Goal: Information Seeking & Learning: Learn about a topic

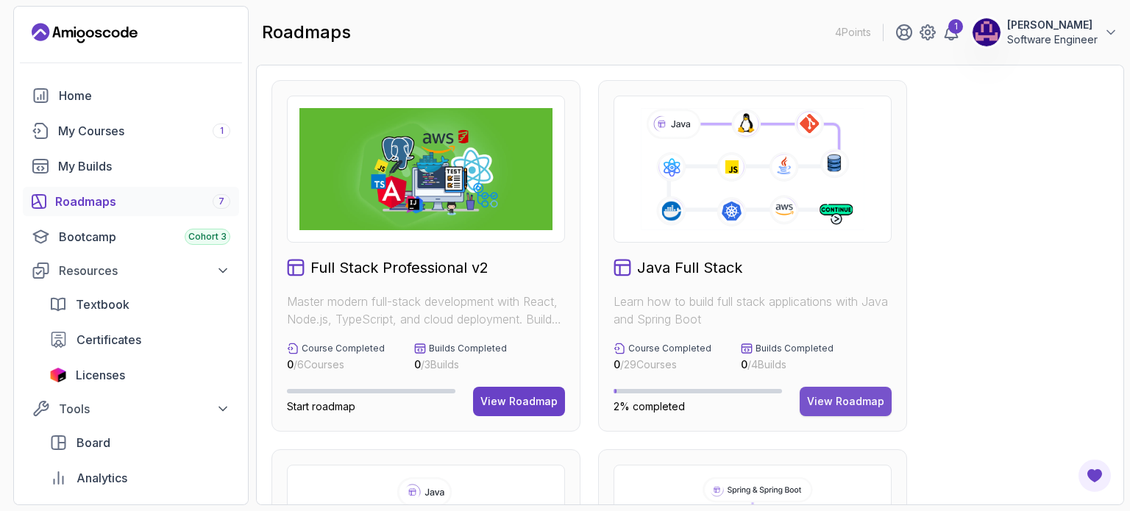
click at [842, 396] on div "View Roadmap" at bounding box center [845, 401] width 77 height 15
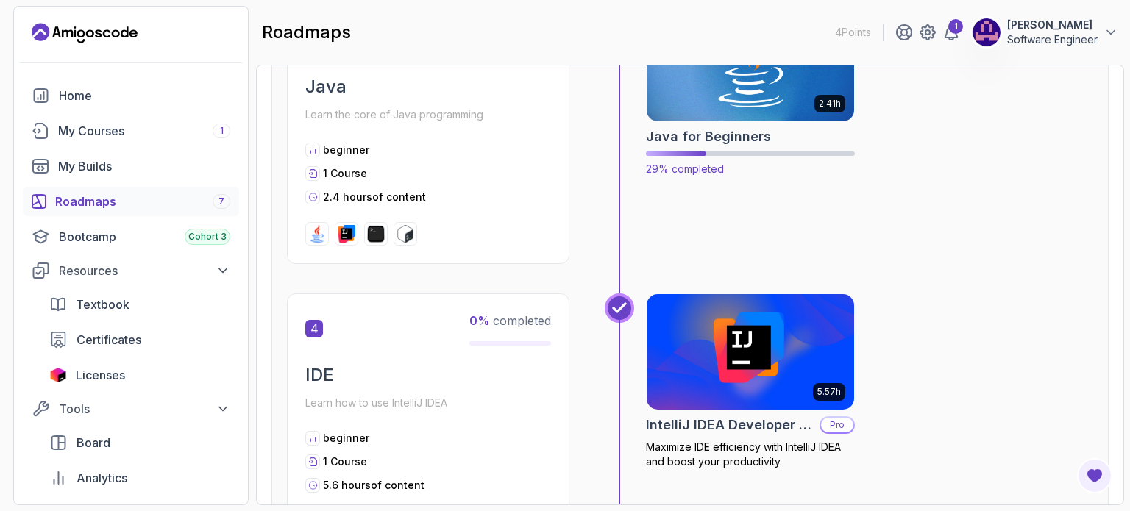
scroll to position [956, 0]
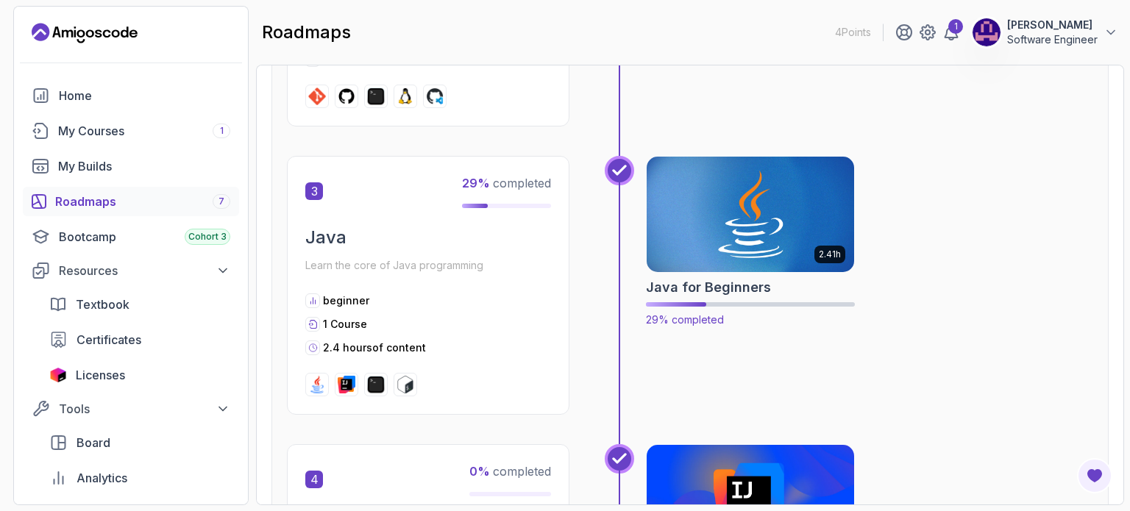
click at [777, 240] on img at bounding box center [750, 215] width 218 height 122
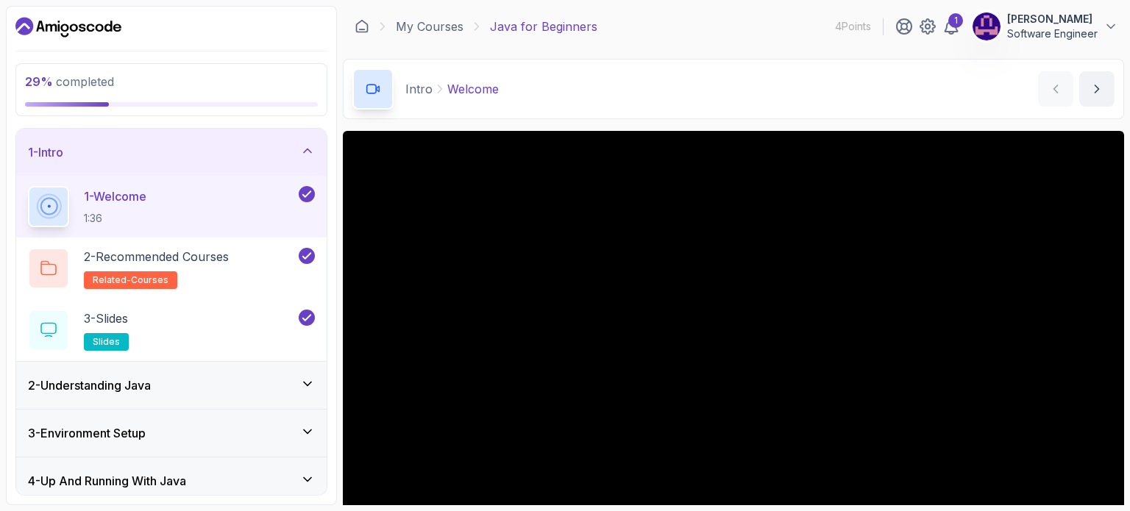
click at [278, 383] on div "2 - Understanding Java" at bounding box center [171, 386] width 287 height 18
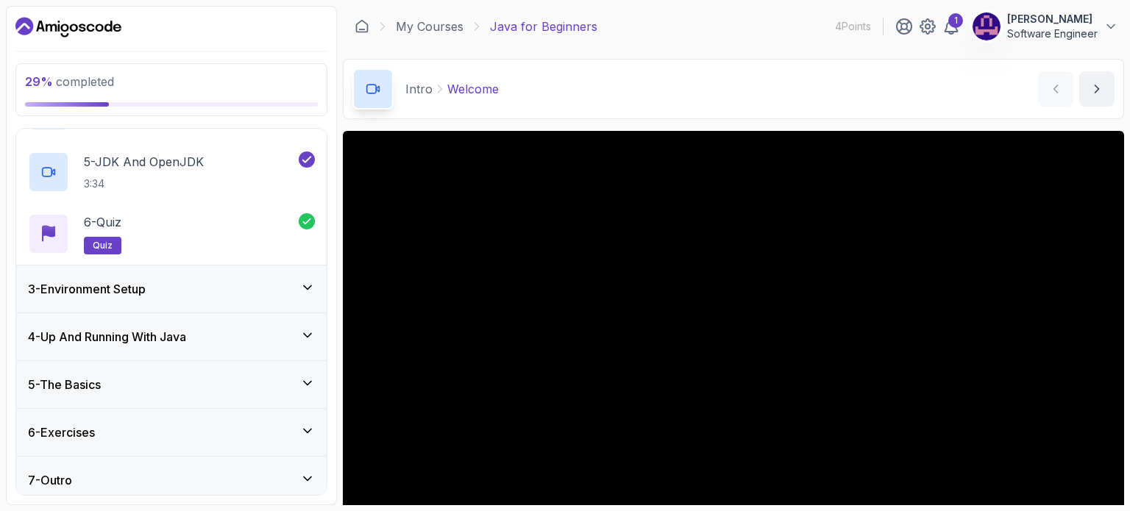
scroll to position [335, 0]
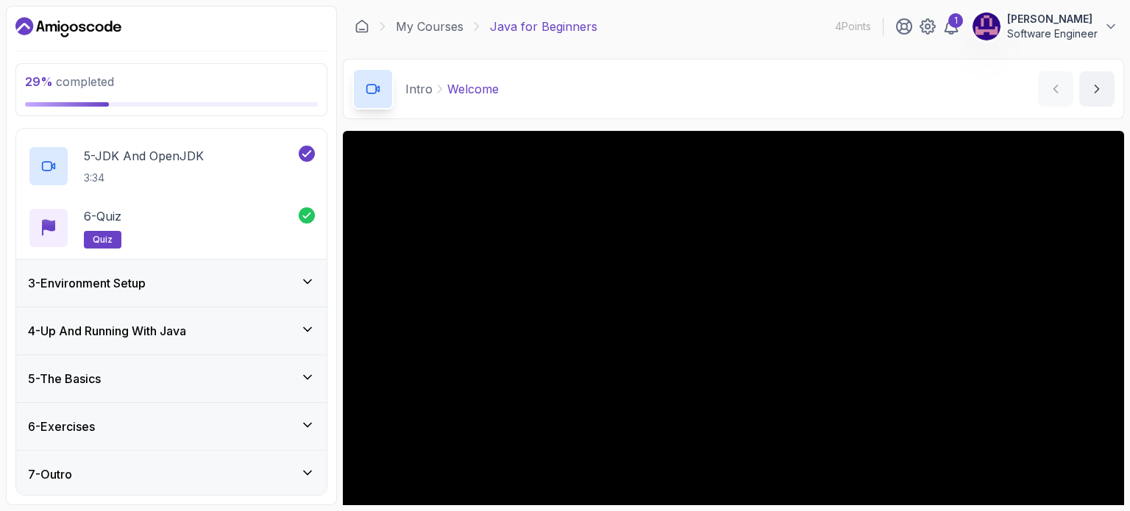
click at [299, 274] on div "3 - Environment Setup" at bounding box center [171, 283] width 287 height 18
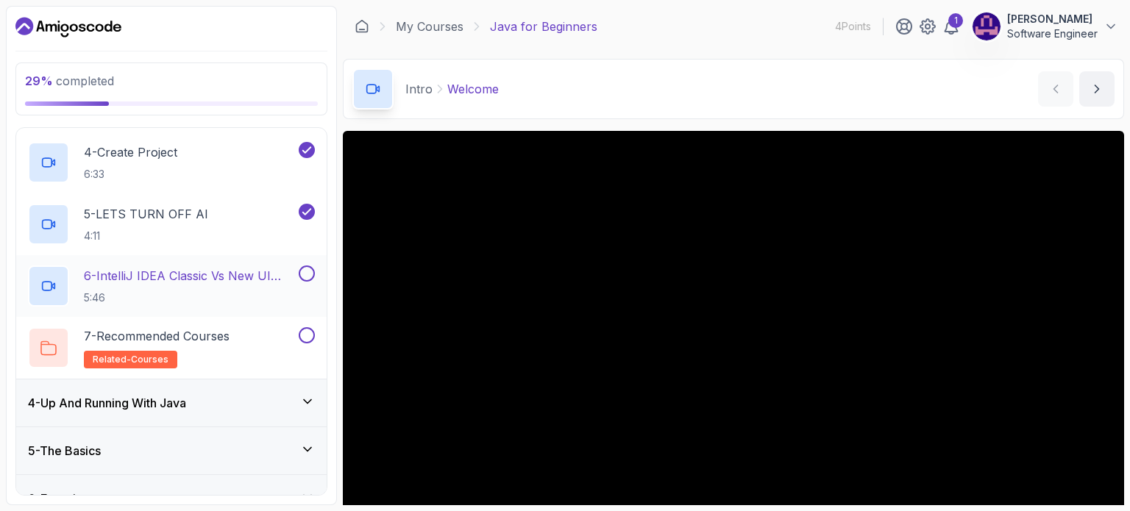
scroll to position [324, 0]
click at [302, 272] on button at bounding box center [307, 274] width 16 height 16
click at [307, 277] on icon at bounding box center [306, 274] width 13 height 15
click at [245, 276] on p "6 - IntelliJ IDEA Classic Vs New UI (User Interface)" at bounding box center [190, 277] width 212 height 18
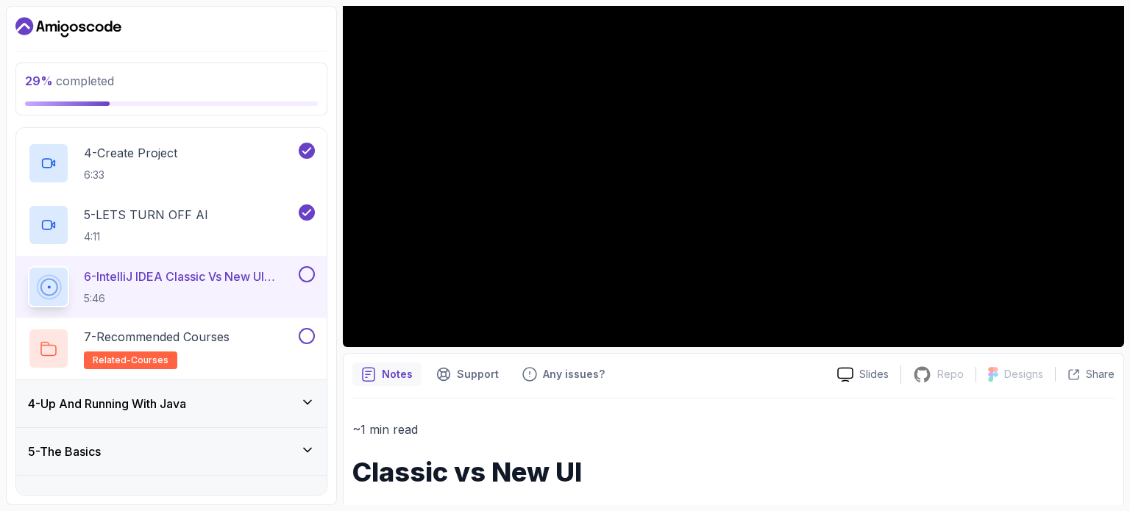
scroll to position [490, 0]
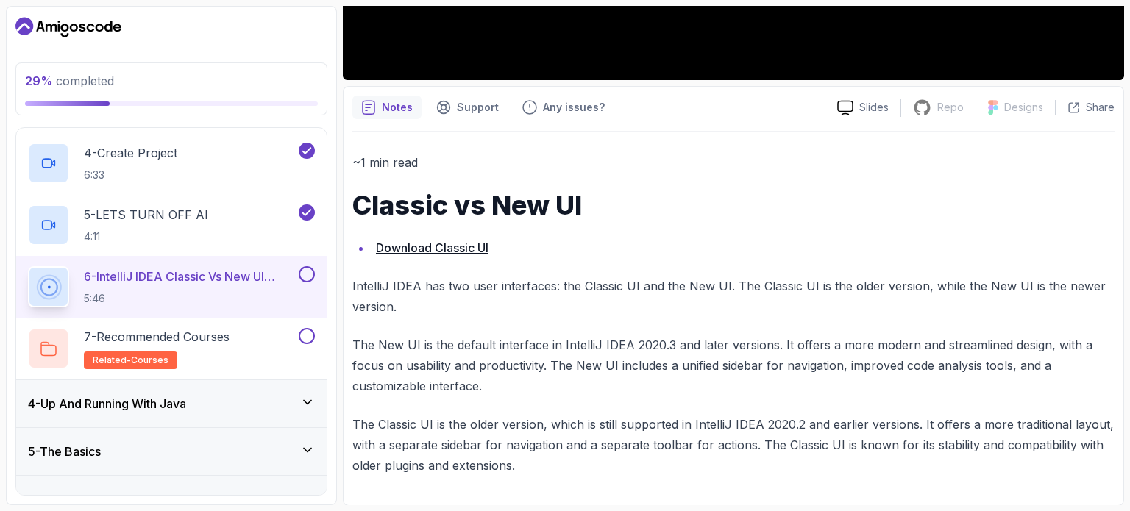
click at [468, 249] on link "Download Classic UI" at bounding box center [432, 247] width 113 height 15
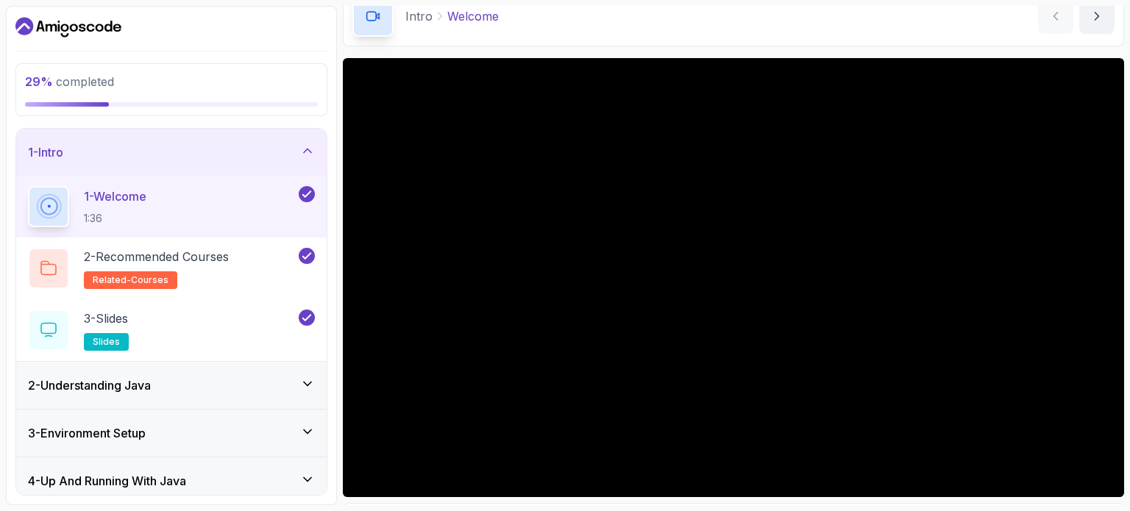
scroll to position [74, 0]
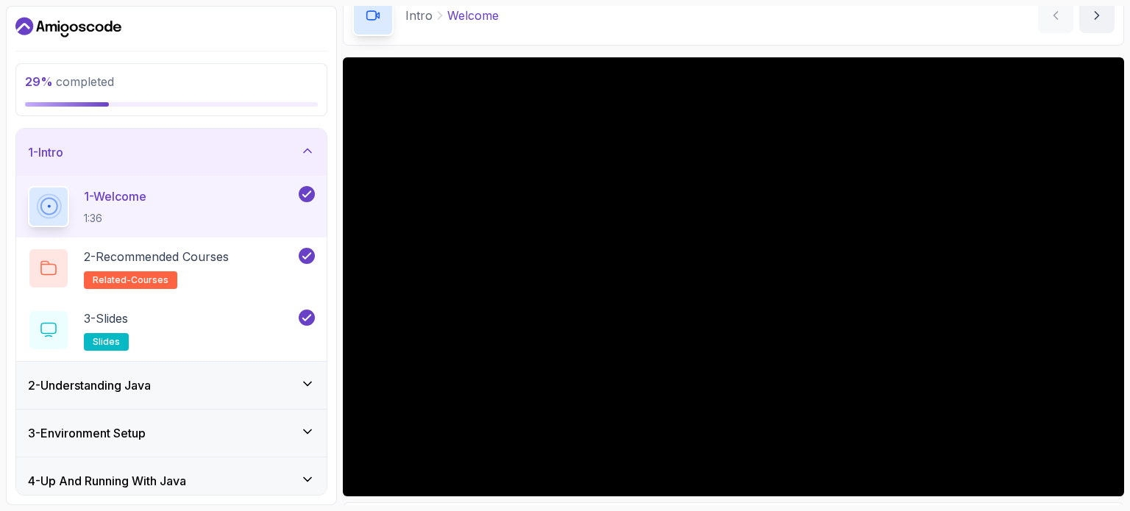
click at [291, 420] on div "3 - Environment Setup" at bounding box center [171, 433] width 310 height 47
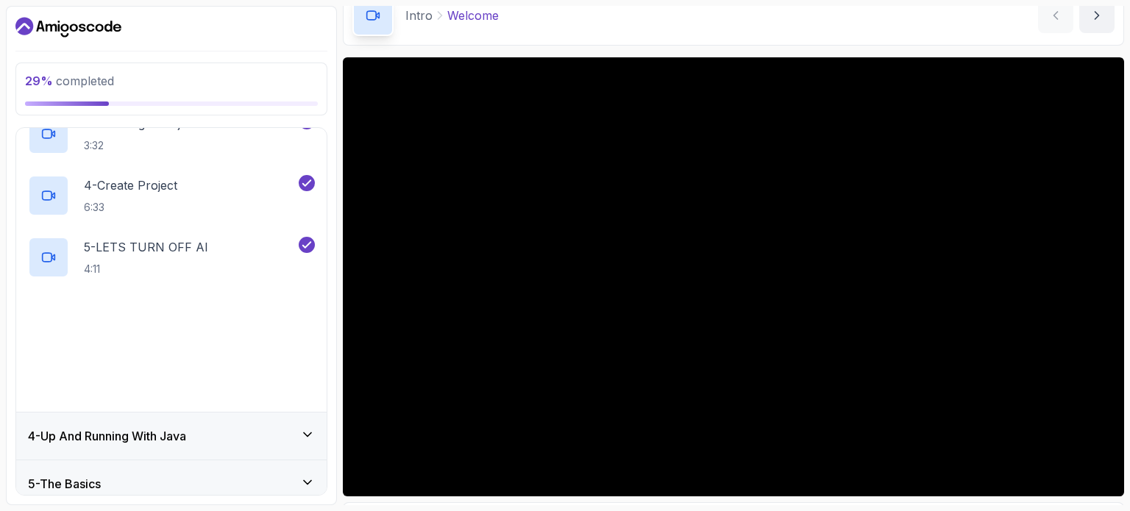
scroll to position [294, 0]
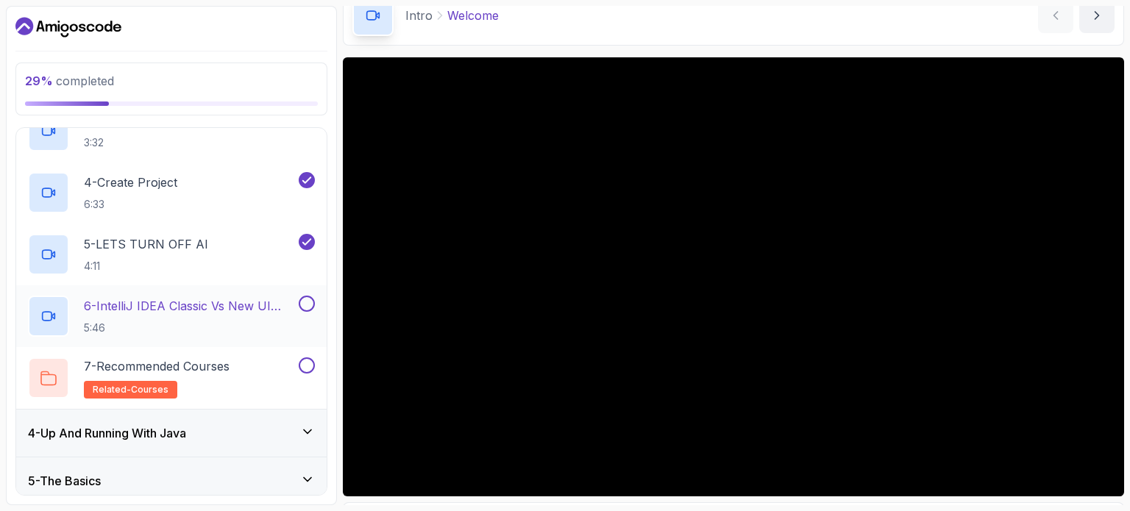
click at [203, 302] on p "6 - IntelliJ IDEA Classic Vs New UI (User Interface)" at bounding box center [190, 306] width 212 height 18
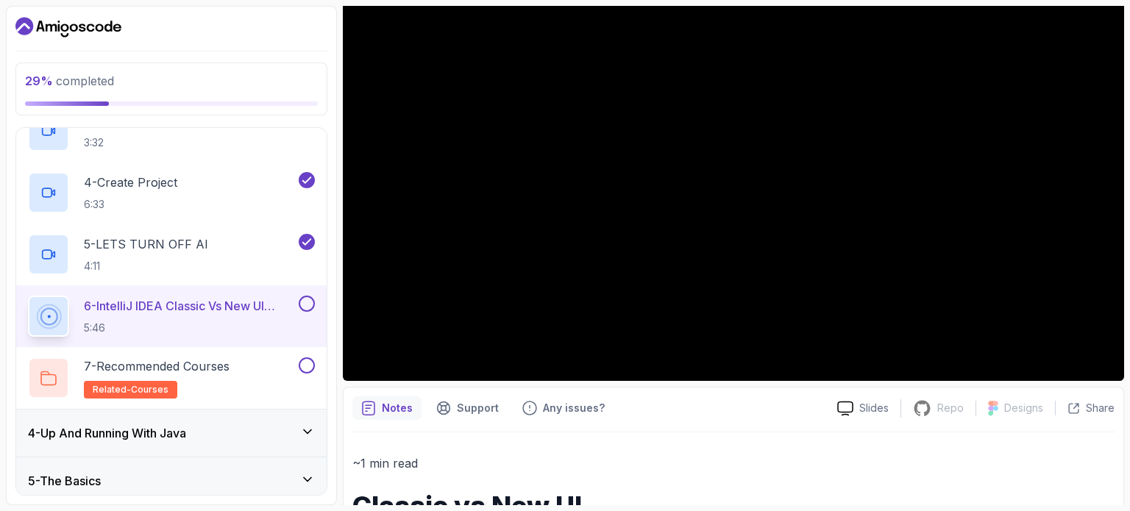
scroll to position [122, 0]
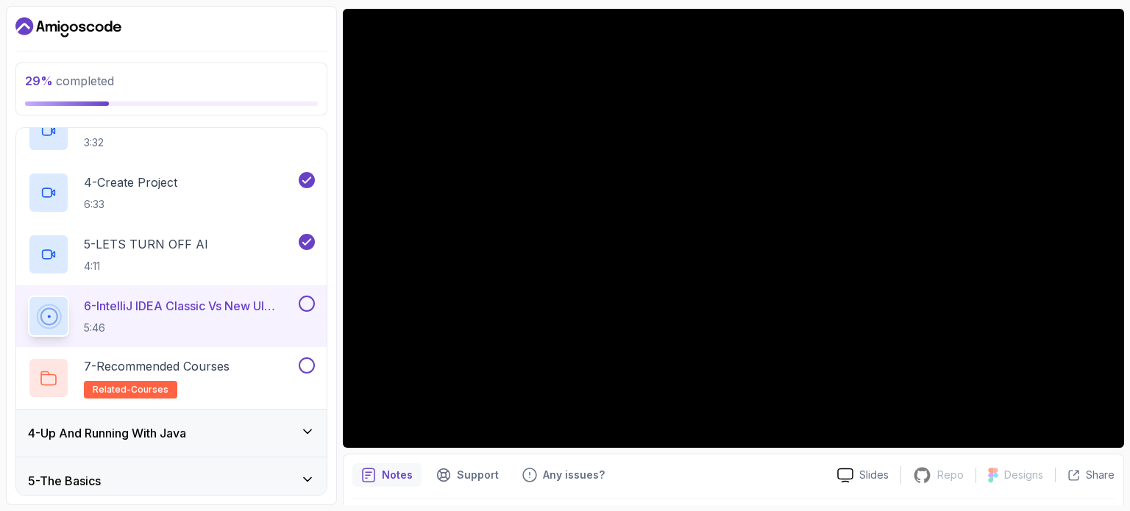
click at [316, 35] on div at bounding box center [171, 27] width 312 height 24
click at [306, 303] on button at bounding box center [307, 304] width 16 height 16
click at [244, 367] on div "7 - Recommended Courses related-courses" at bounding box center [162, 377] width 268 height 41
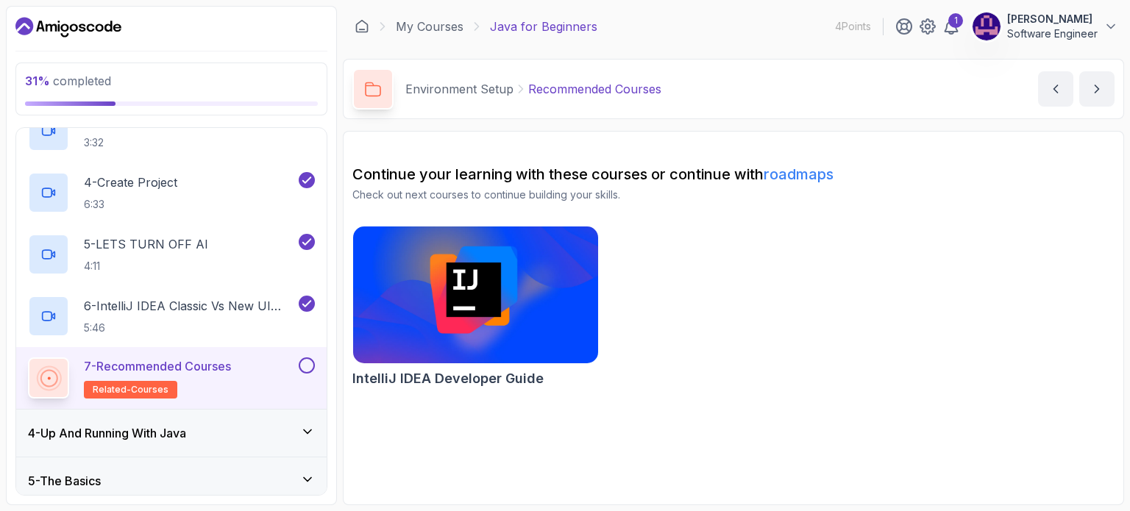
click at [539, 305] on img at bounding box center [475, 295] width 257 height 144
click at [473, 288] on img at bounding box center [475, 295] width 257 height 144
click at [309, 361] on button at bounding box center [307, 365] width 16 height 16
click at [787, 173] on link "roadmaps" at bounding box center [798, 174] width 70 height 18
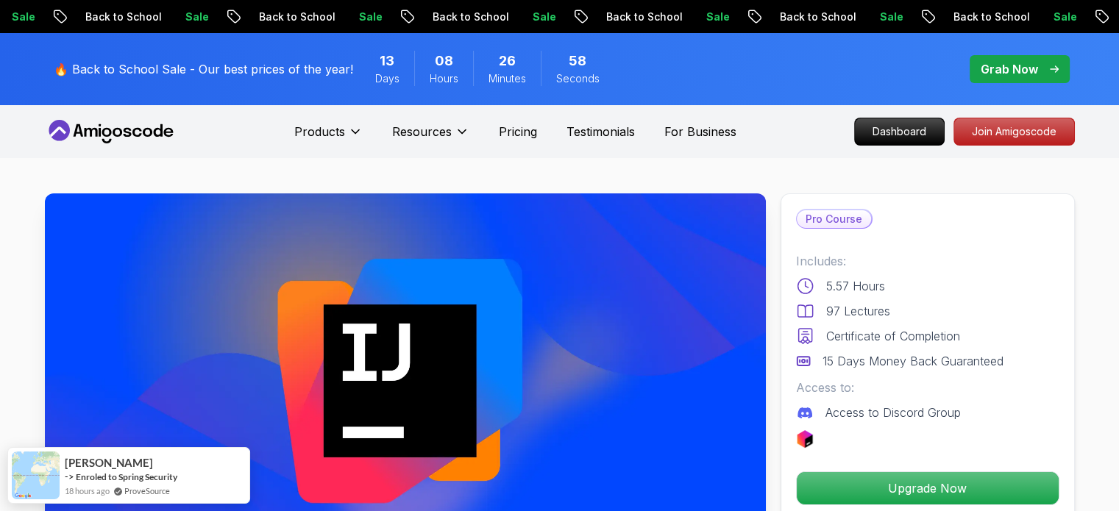
click at [997, 63] on p "Grab Now" at bounding box center [1008, 69] width 57 height 18
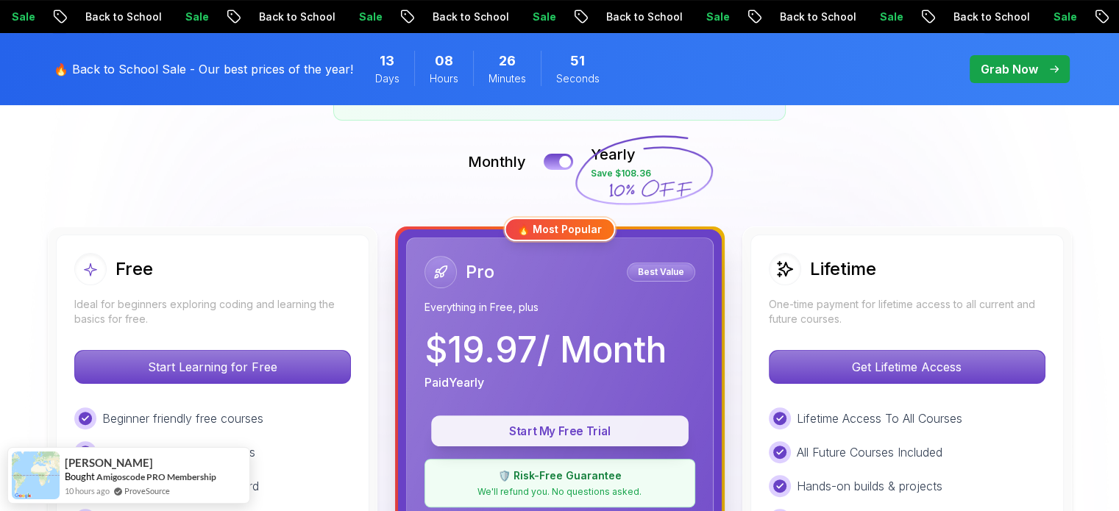
scroll to position [294, 0]
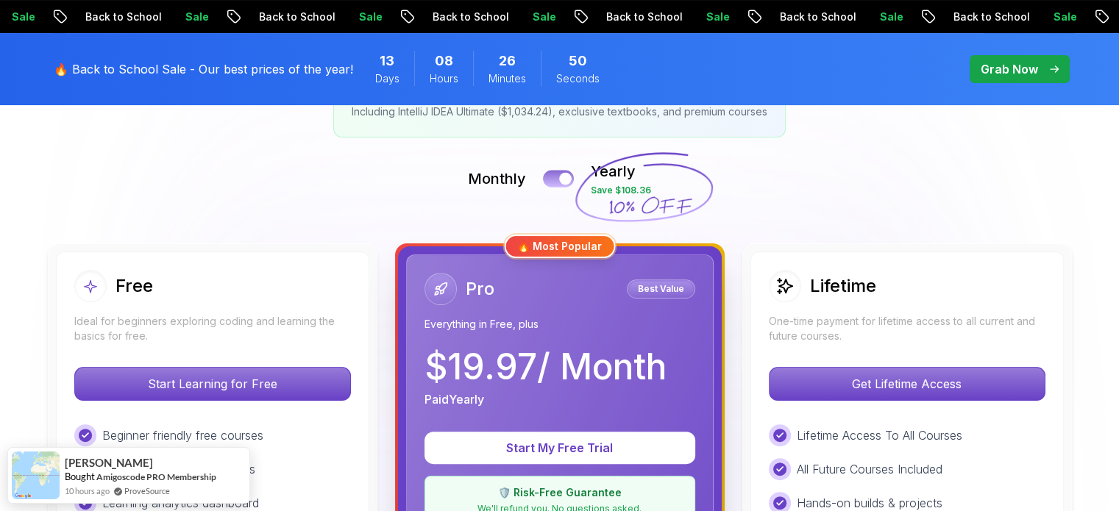
click at [559, 171] on button at bounding box center [558, 178] width 31 height 17
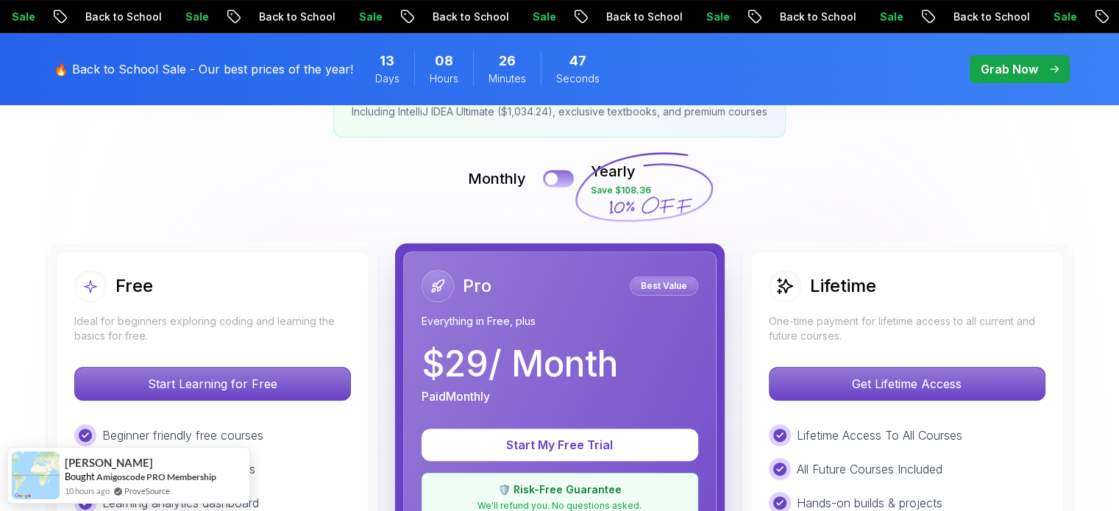
click at [547, 176] on div at bounding box center [551, 179] width 13 height 13
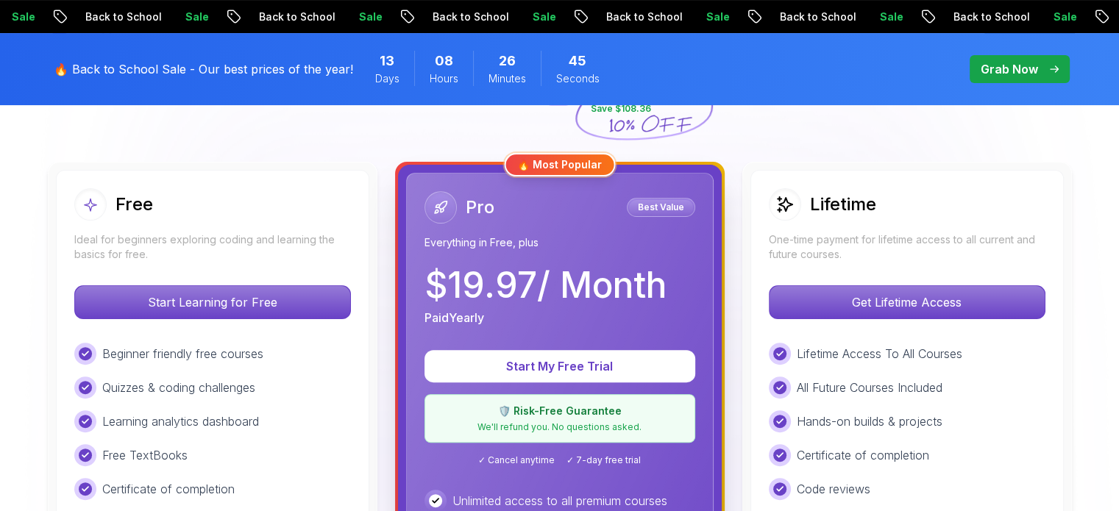
scroll to position [441, 0]
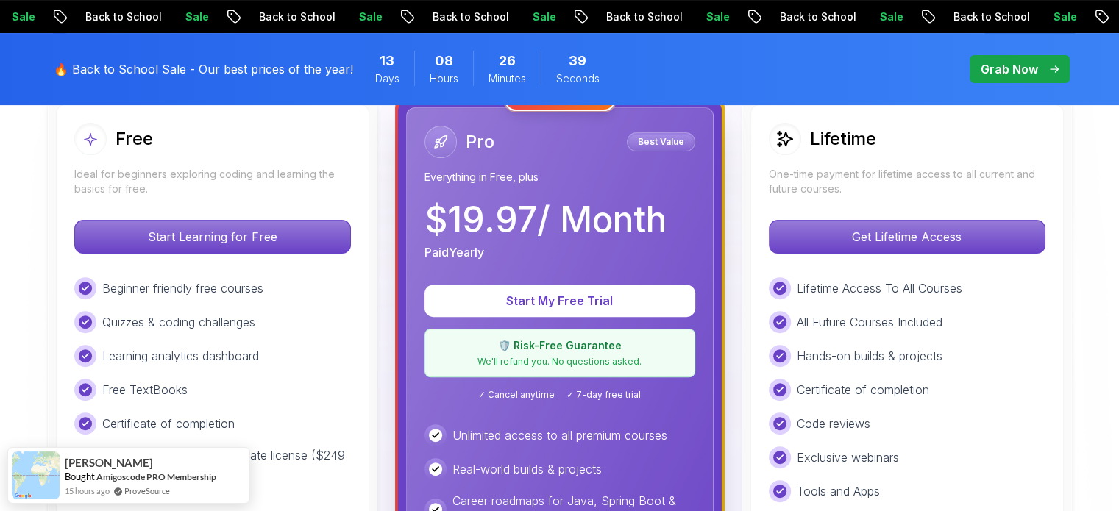
click at [823, 163] on div "Lifetime One-time payment for lifetime access to all current and future courses." at bounding box center [906, 160] width 277 height 74
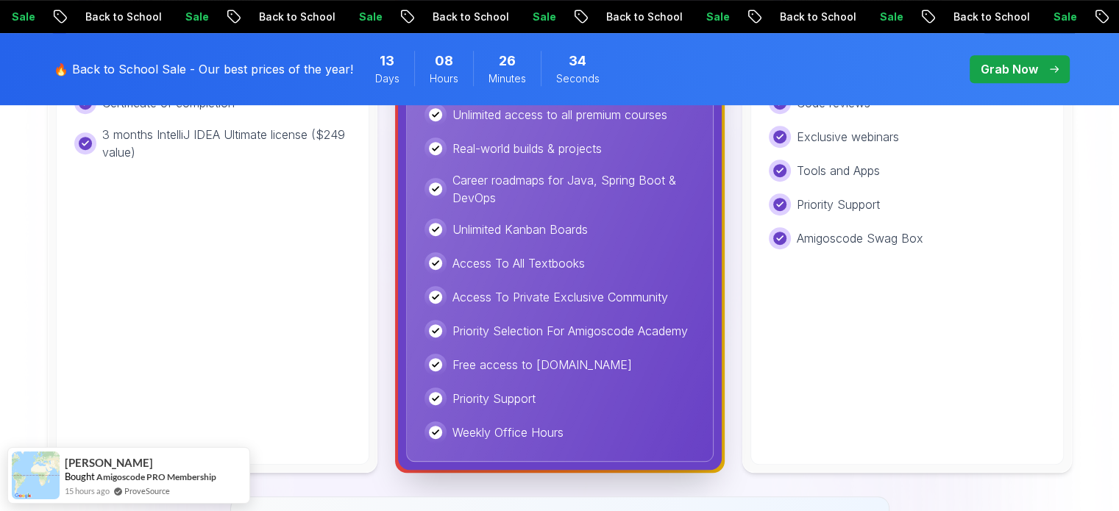
scroll to position [515, 0]
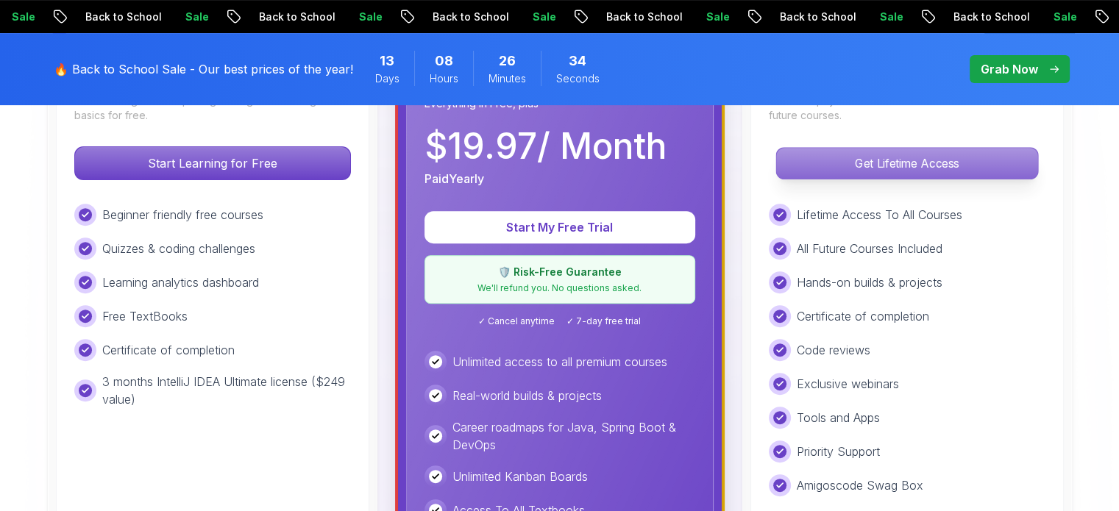
click at [910, 174] on p "Get Lifetime Access" at bounding box center [906, 163] width 261 height 31
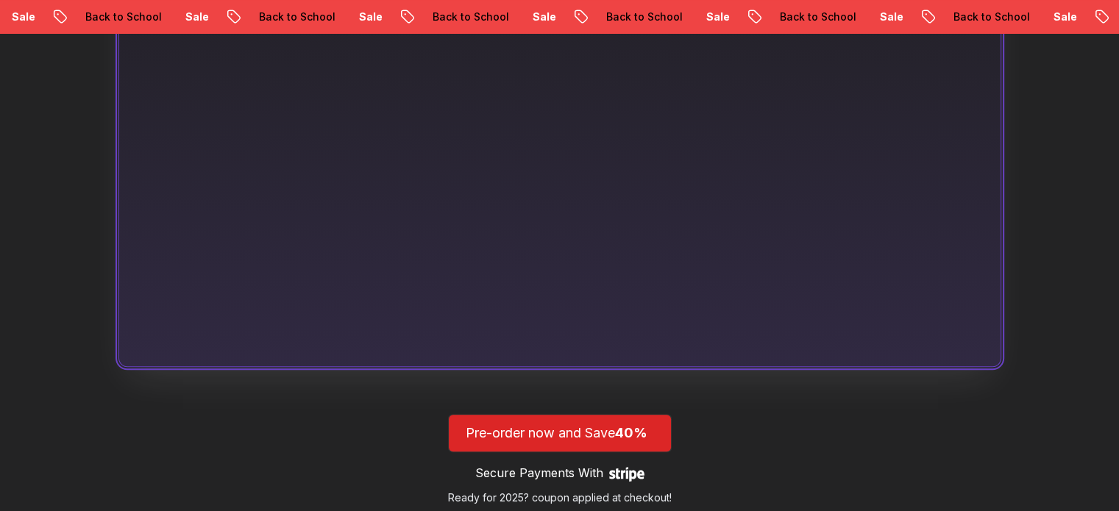
scroll to position [74, 0]
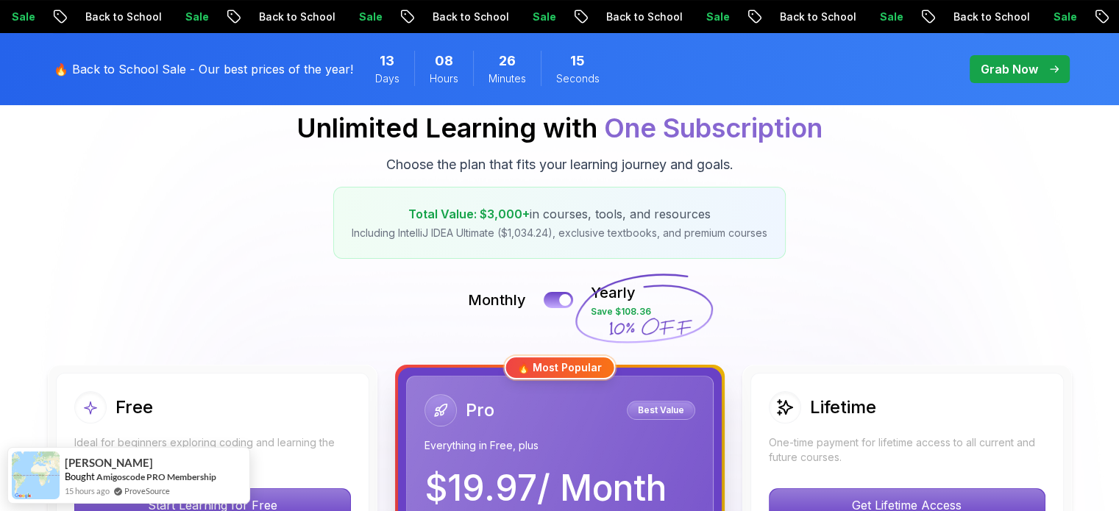
scroll to position [221, 0]
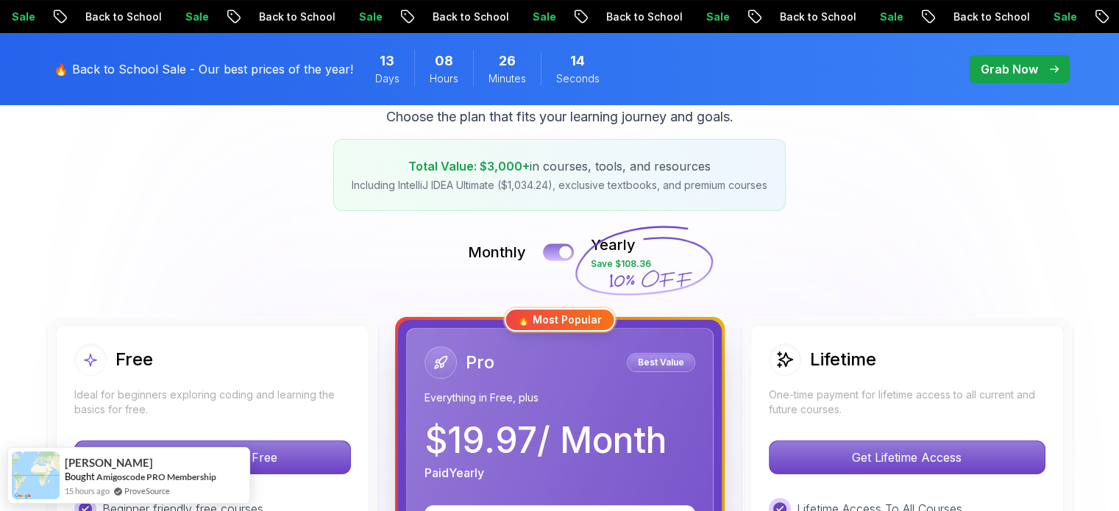
click at [552, 254] on button at bounding box center [558, 251] width 31 height 17
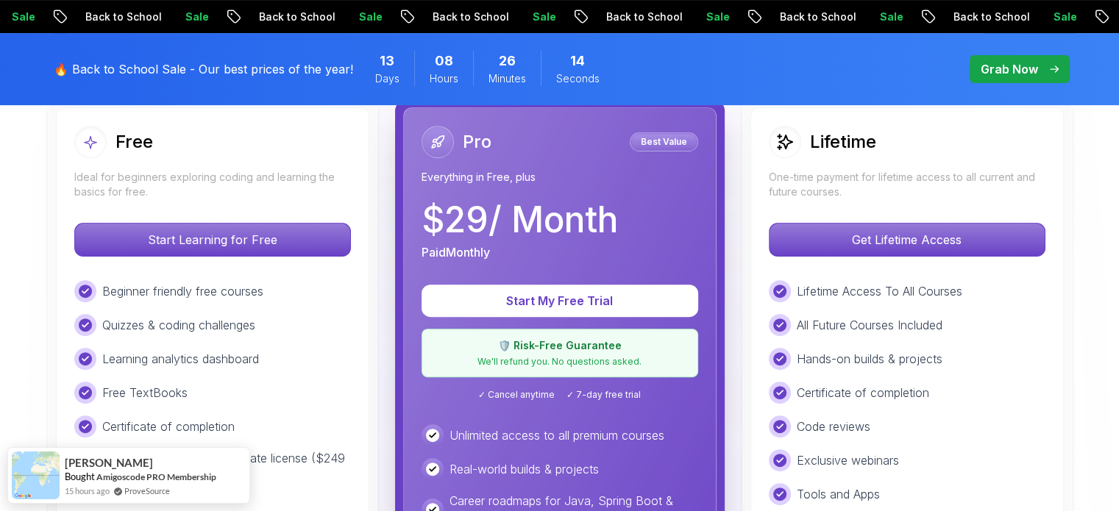
scroll to position [441, 0]
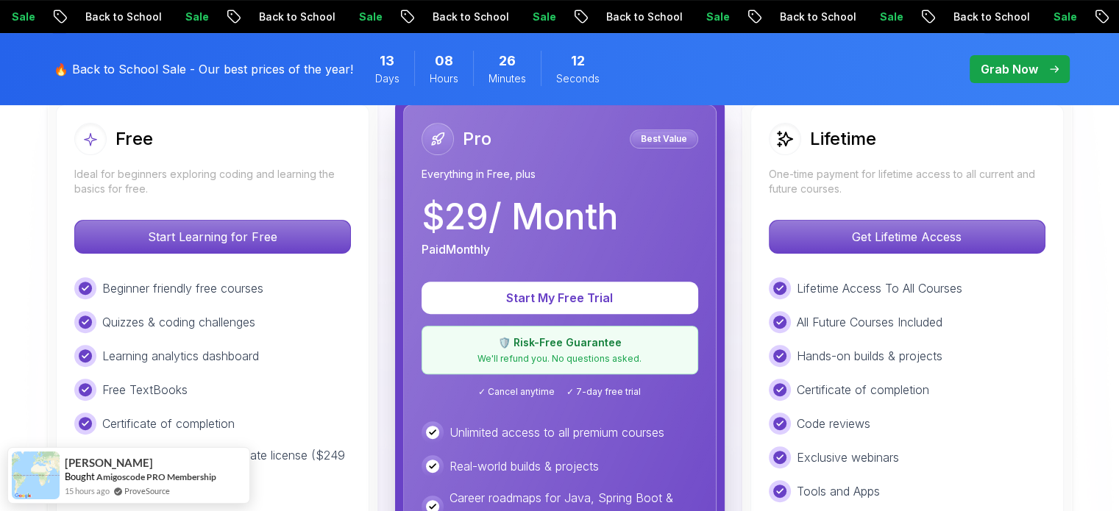
click at [653, 133] on p "Best Value" at bounding box center [664, 139] width 64 height 15
click at [421, 135] on div at bounding box center [437, 139] width 32 height 32
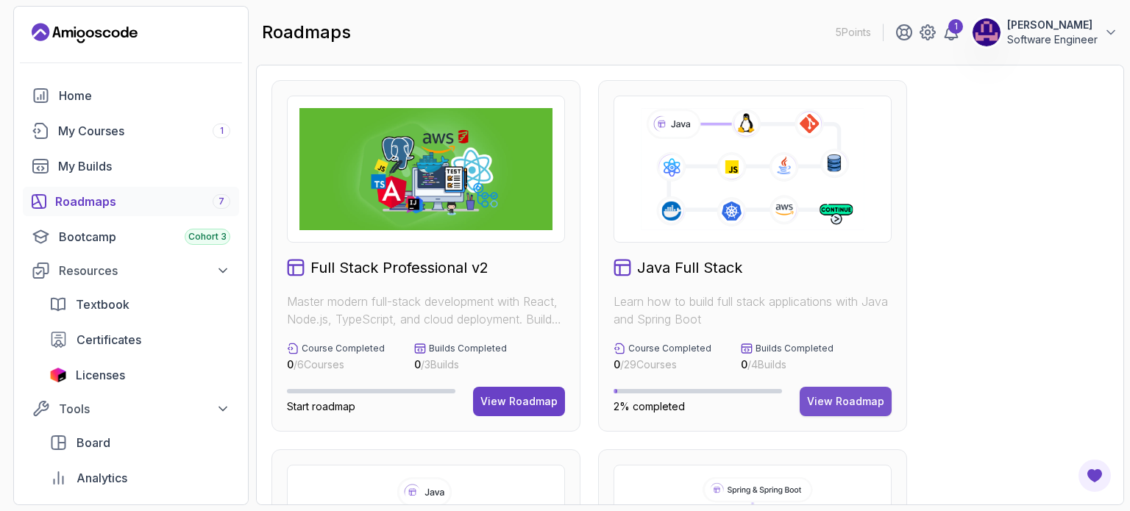
click at [853, 399] on div "View Roadmap" at bounding box center [845, 401] width 77 height 15
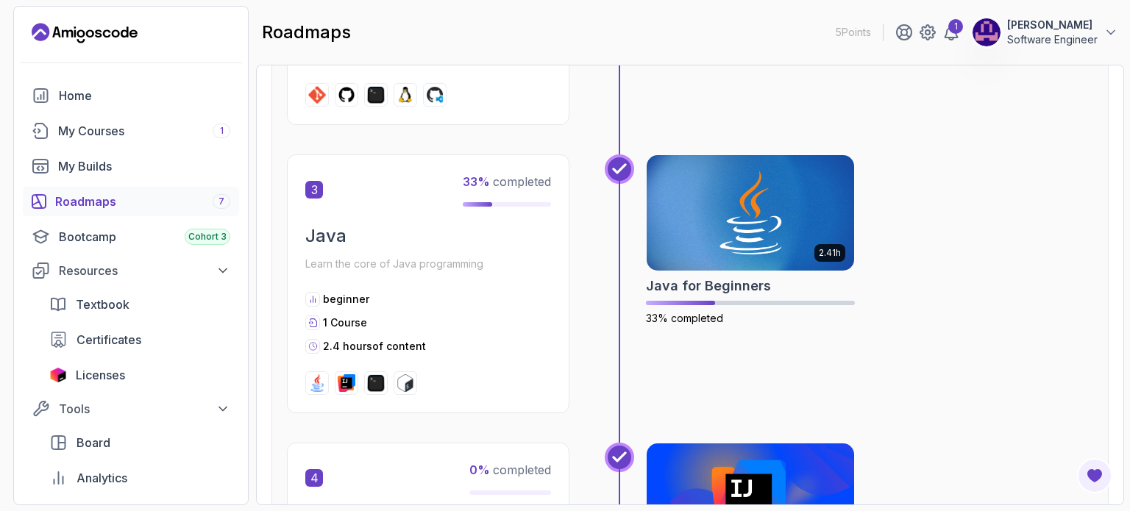
scroll to position [882, 0]
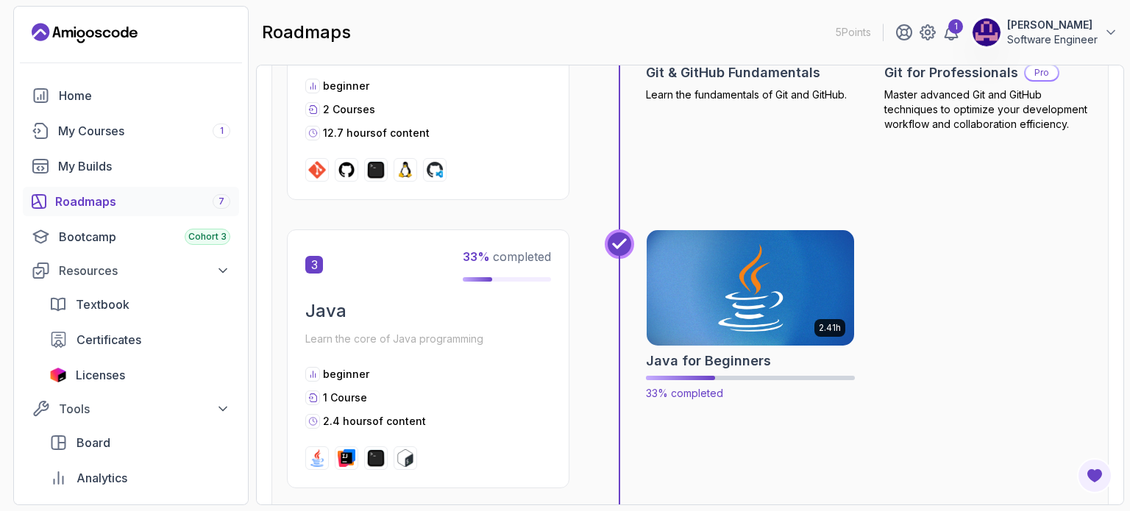
click at [777, 302] on img at bounding box center [750, 288] width 218 height 122
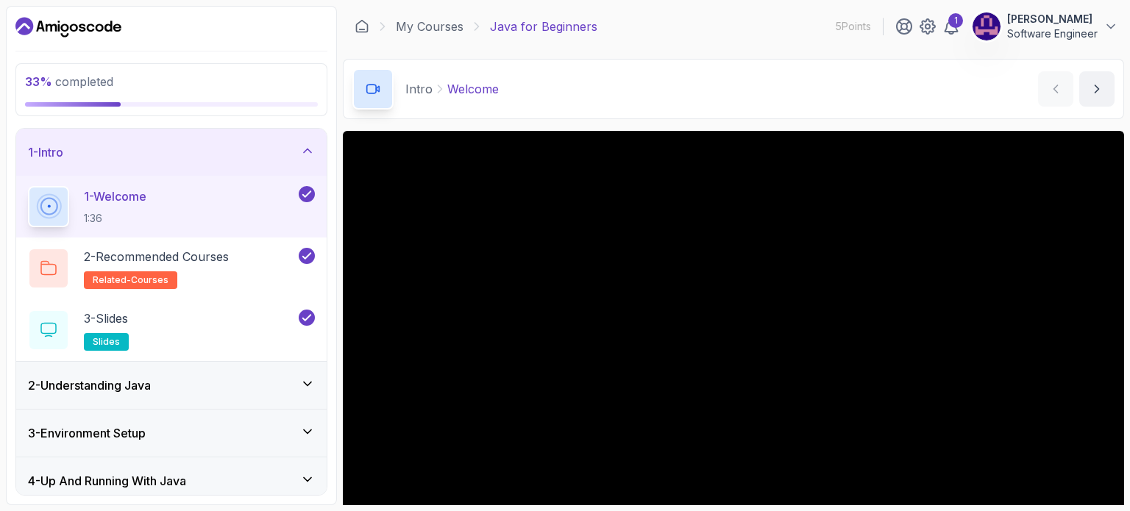
click at [315, 380] on icon at bounding box center [307, 384] width 15 height 15
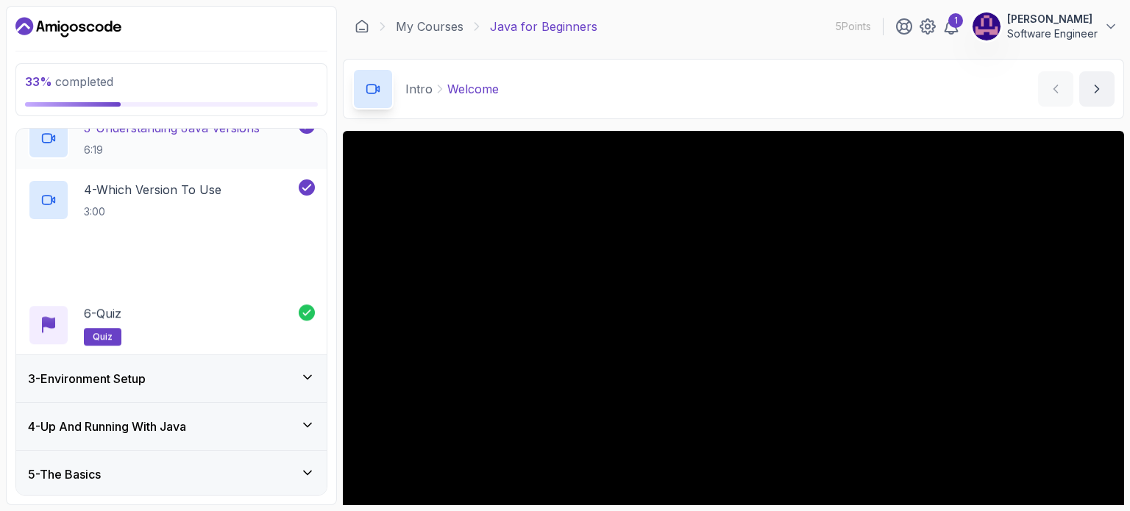
scroll to position [335, 0]
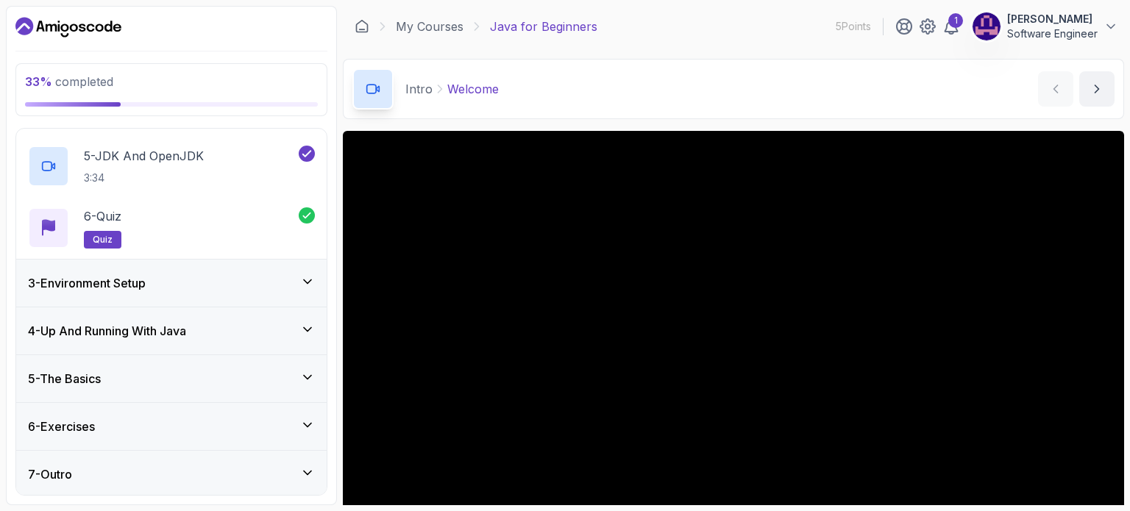
click at [315, 275] on div "3 - Environment Setup" at bounding box center [171, 283] width 310 height 47
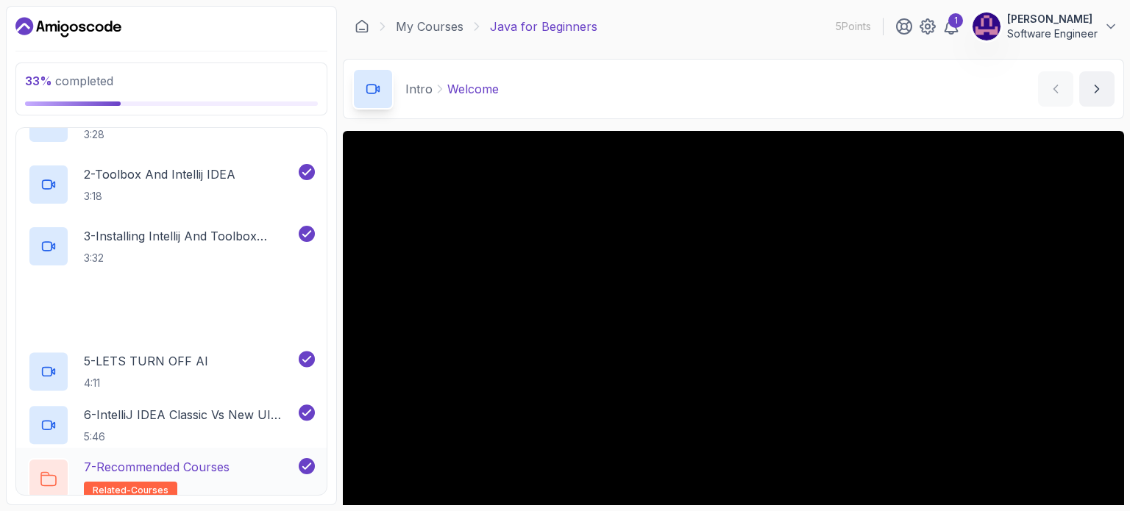
scroll to position [368, 0]
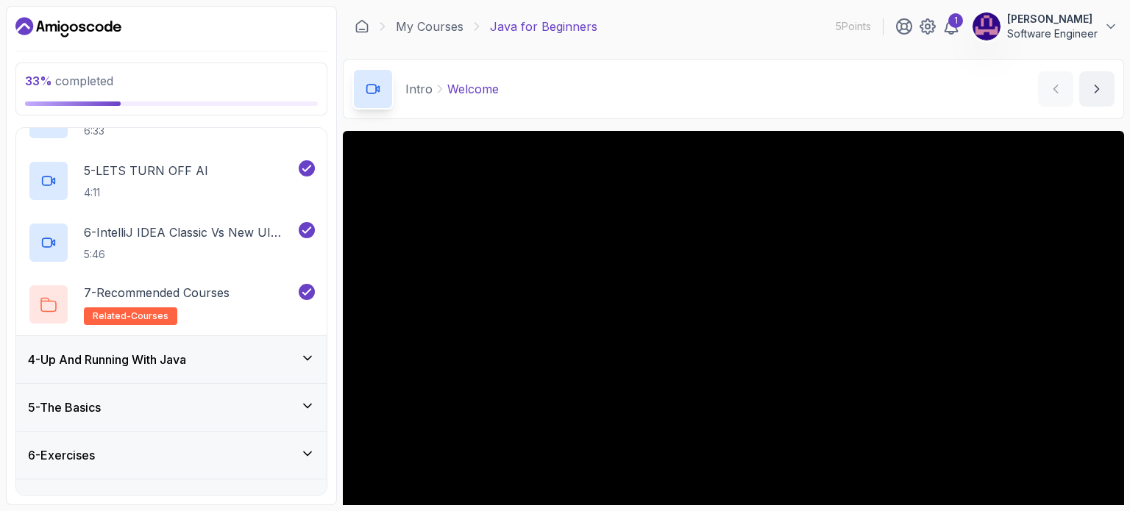
click at [307, 360] on icon at bounding box center [307, 358] width 15 height 15
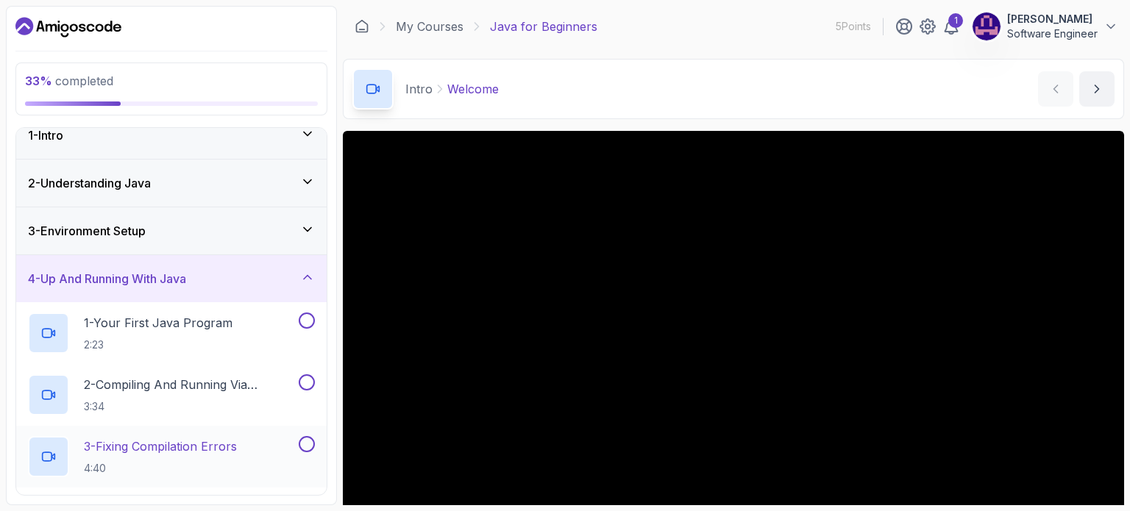
scroll to position [0, 0]
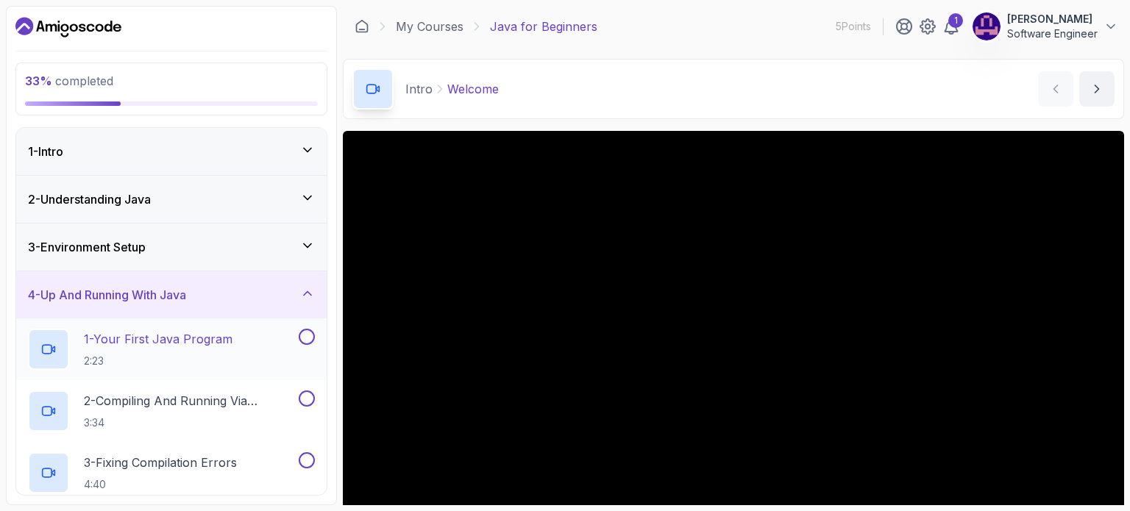
click at [221, 340] on p "1 - Your First Java Program" at bounding box center [158, 339] width 149 height 18
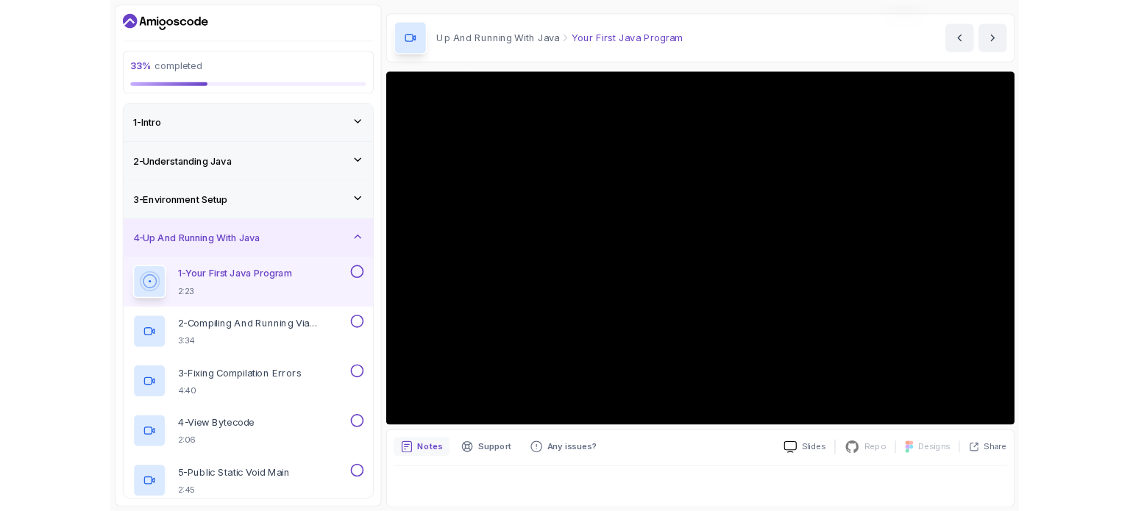
scroll to position [147, 0]
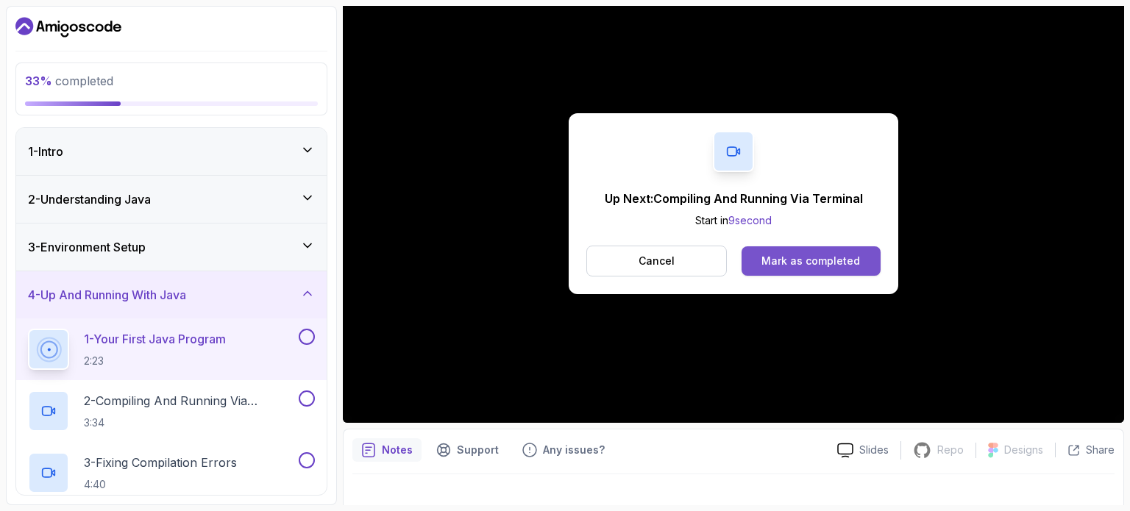
click at [765, 256] on div "Mark as completed" at bounding box center [810, 261] width 99 height 15
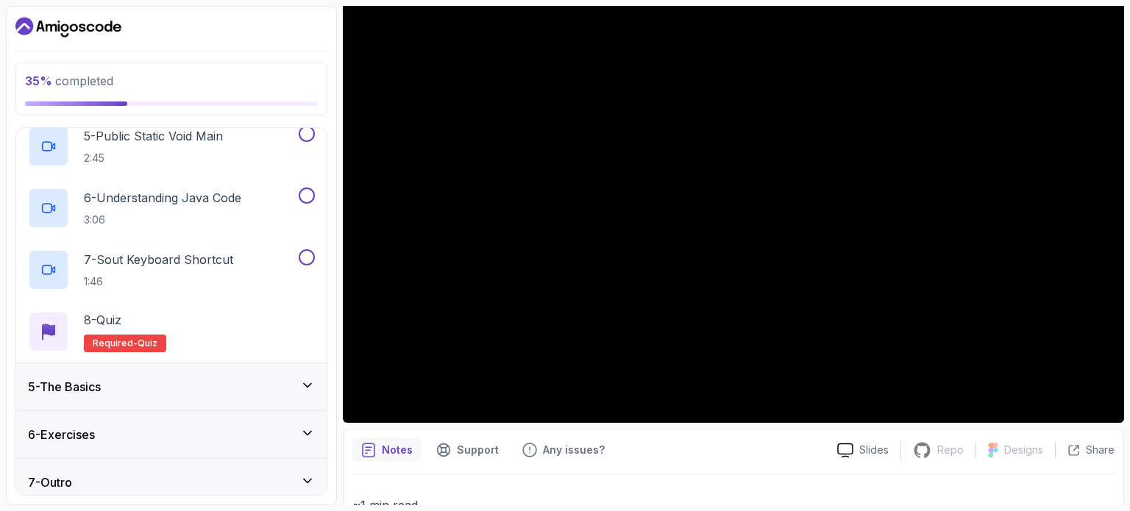
scroll to position [459, 0]
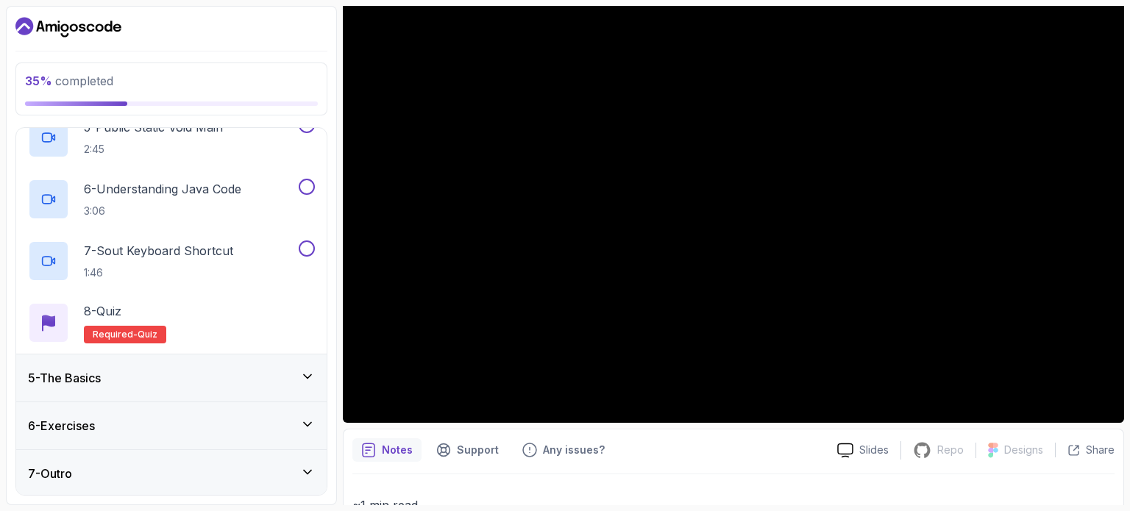
click at [301, 428] on icon at bounding box center [307, 424] width 15 height 15
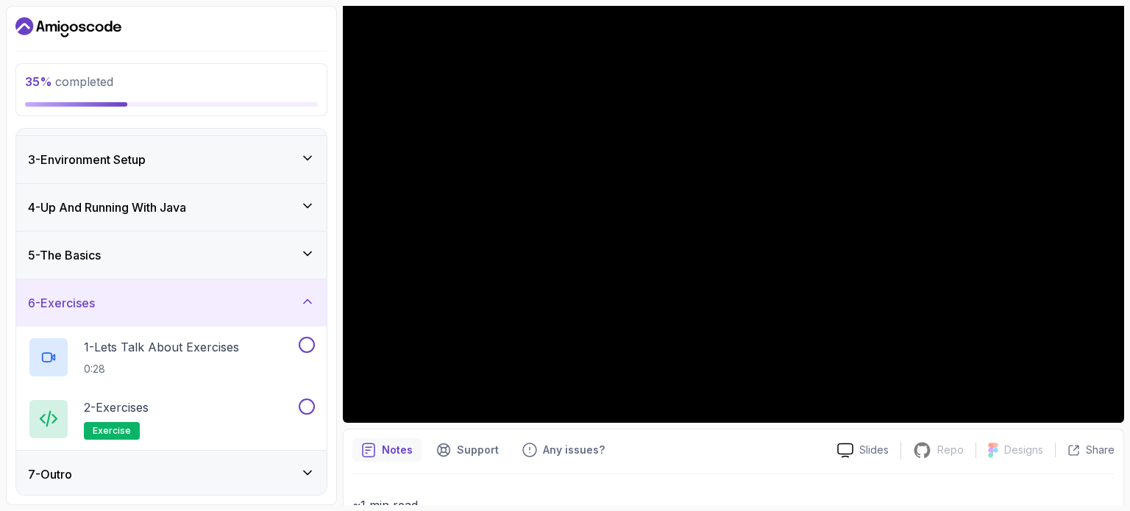
scroll to position [88, 0]
click at [309, 305] on icon at bounding box center [307, 301] width 15 height 15
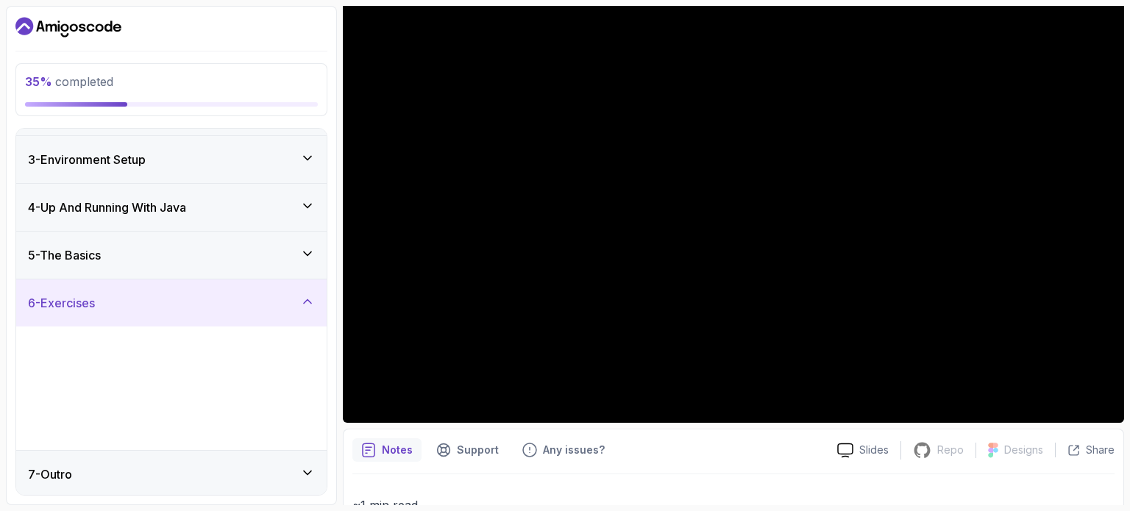
scroll to position [0, 0]
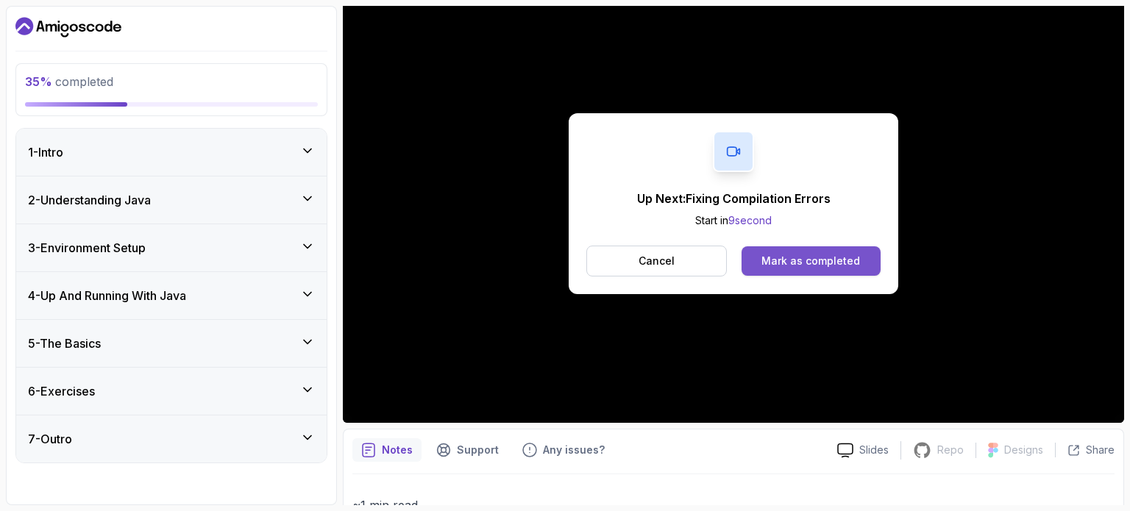
click at [768, 257] on div "Mark as completed" at bounding box center [810, 261] width 99 height 15
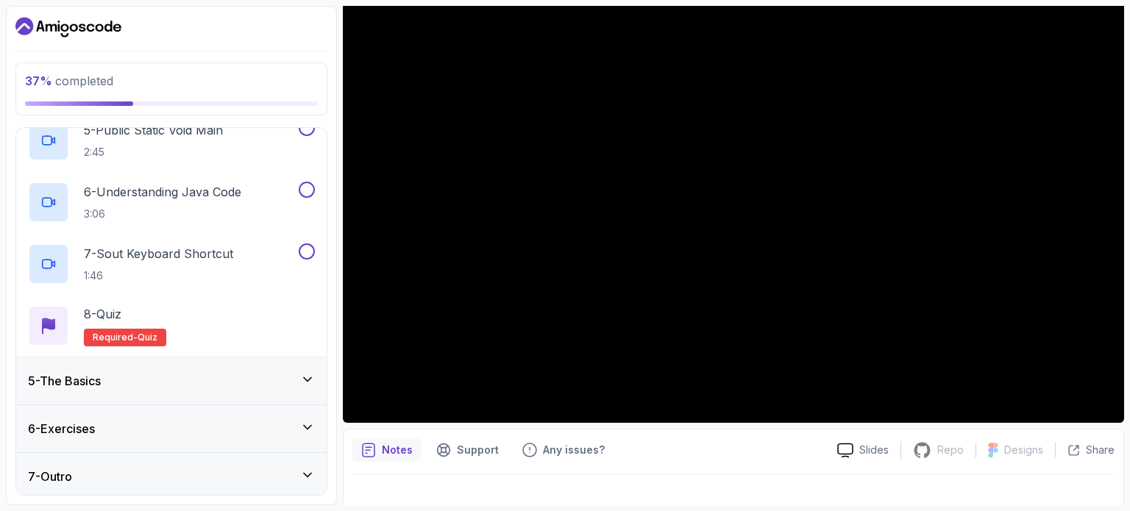
scroll to position [459, 0]
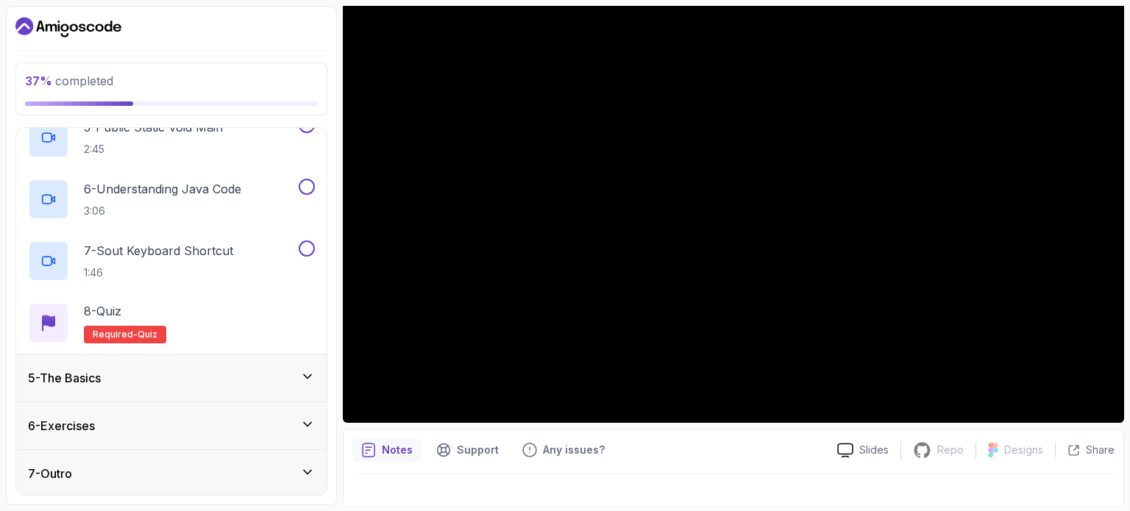
click at [289, 369] on div "5 - The Basics" at bounding box center [171, 378] width 287 height 18
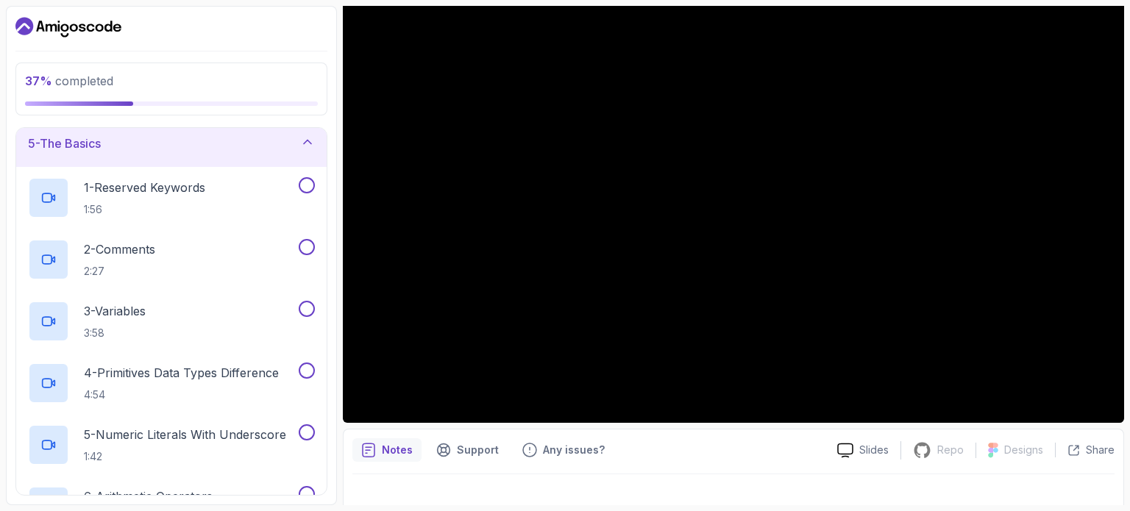
scroll to position [147, 0]
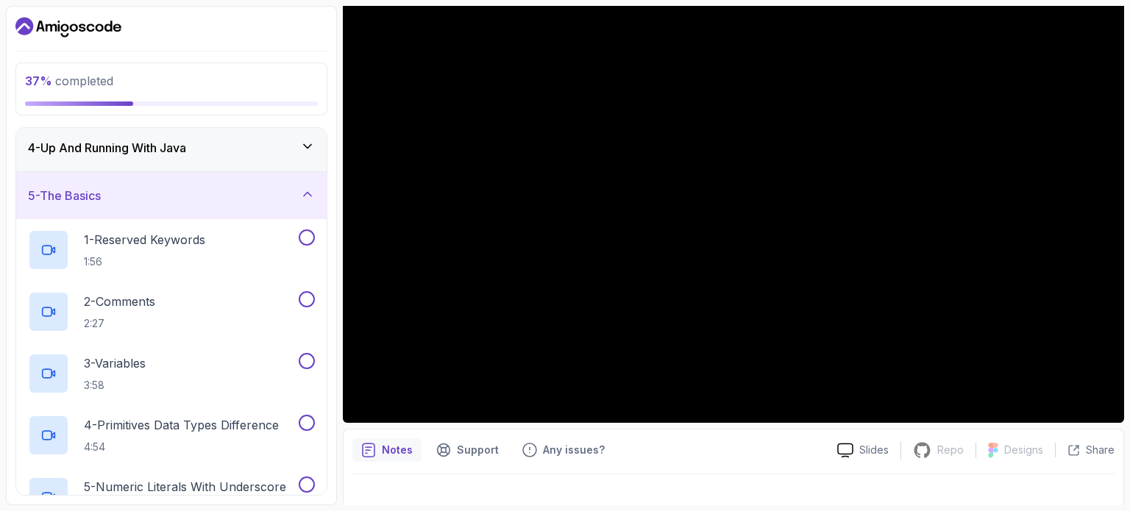
click at [309, 199] on icon at bounding box center [307, 194] width 15 height 15
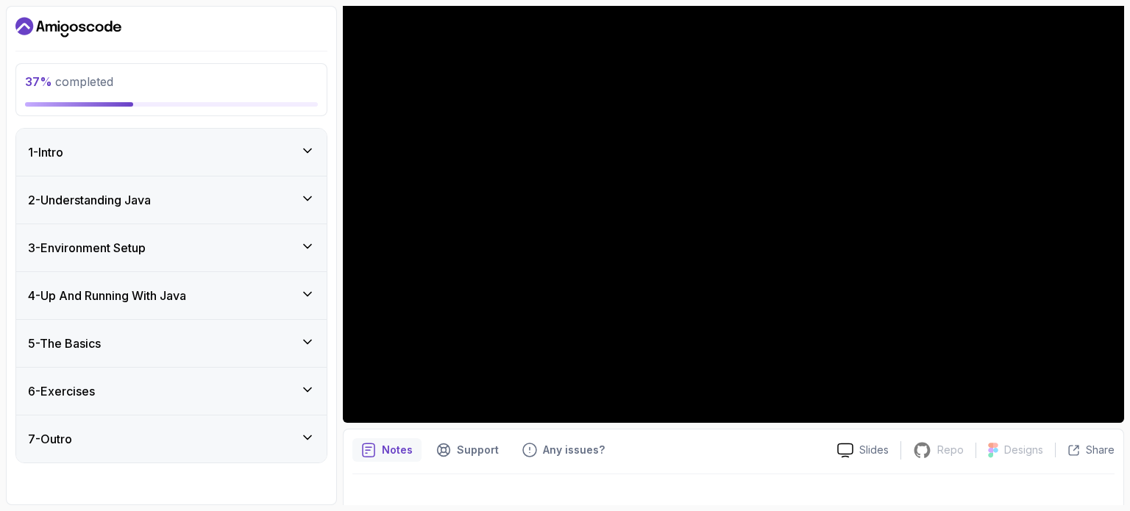
click at [1103, 479] on div at bounding box center [733, 494] width 762 height 41
click at [282, 303] on div "4 - Up And Running With Java" at bounding box center [171, 295] width 310 height 47
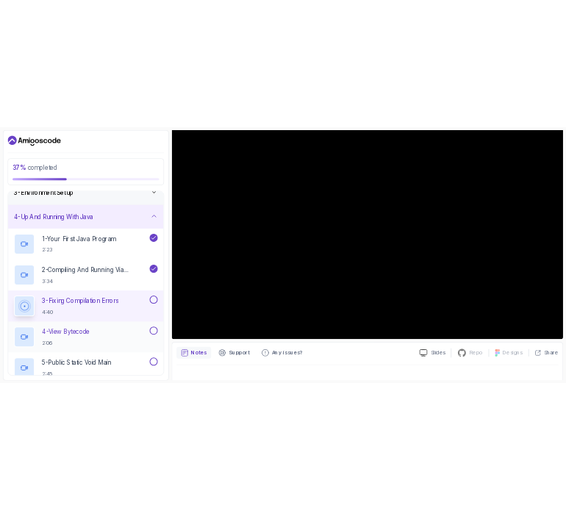
scroll to position [74, 0]
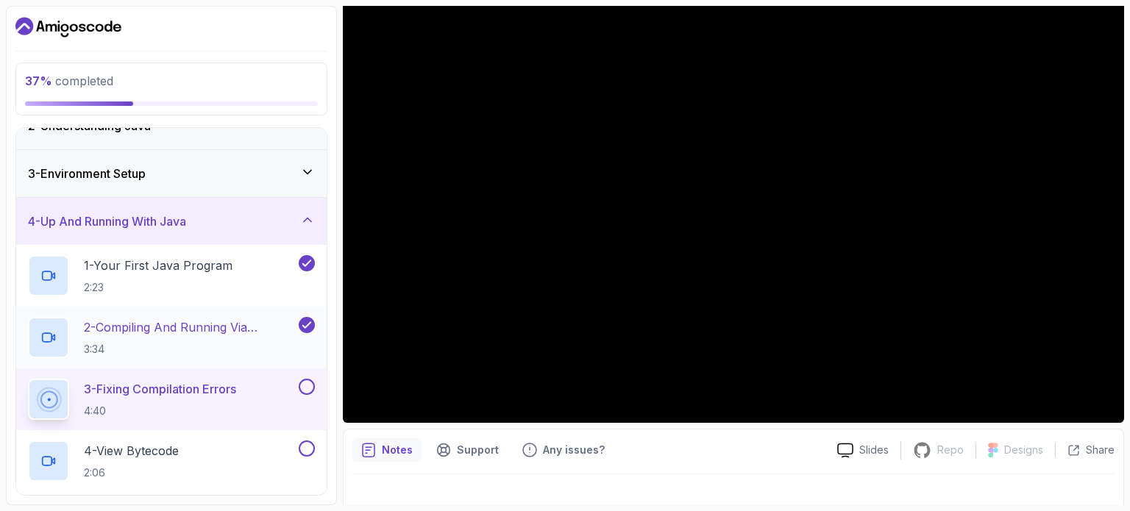
click at [215, 326] on p "2 - Compiling And Running Via Terminal" at bounding box center [190, 327] width 212 height 18
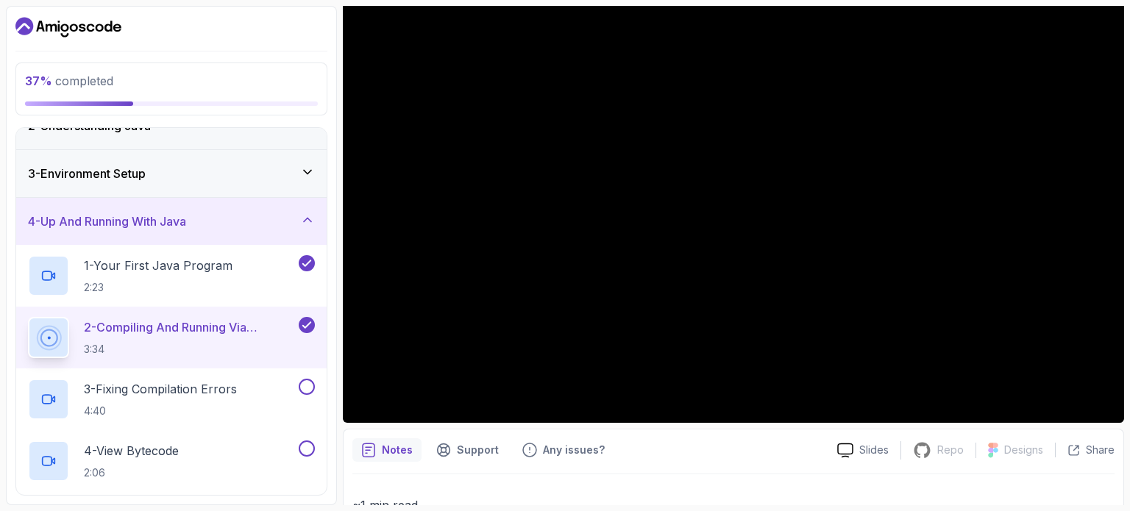
drag, startPoint x: 1107, startPoint y: 474, endPoint x: 1030, endPoint y: 420, distance: 94.0
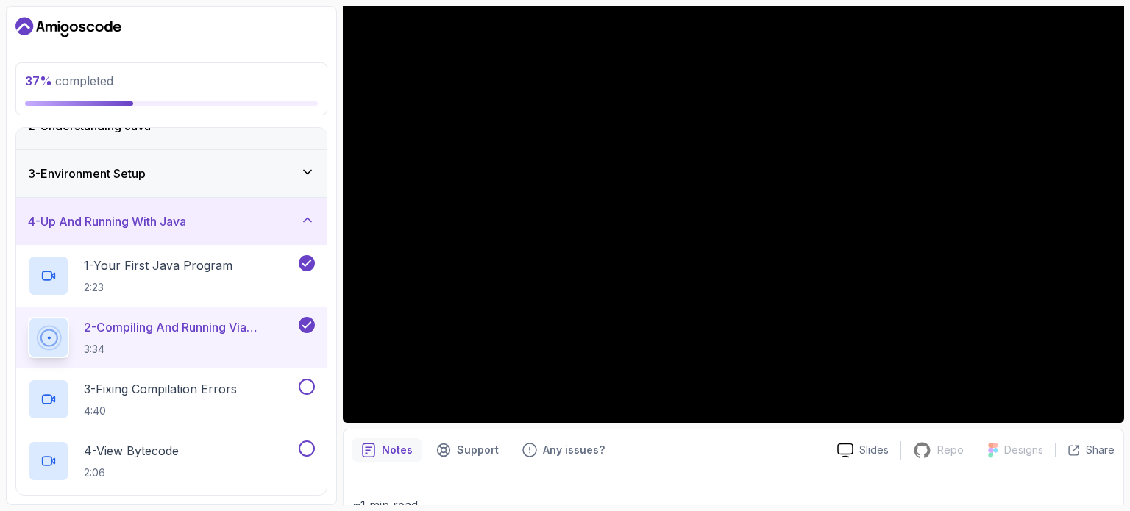
drag, startPoint x: 1084, startPoint y: 476, endPoint x: 1016, endPoint y: 422, distance: 86.4
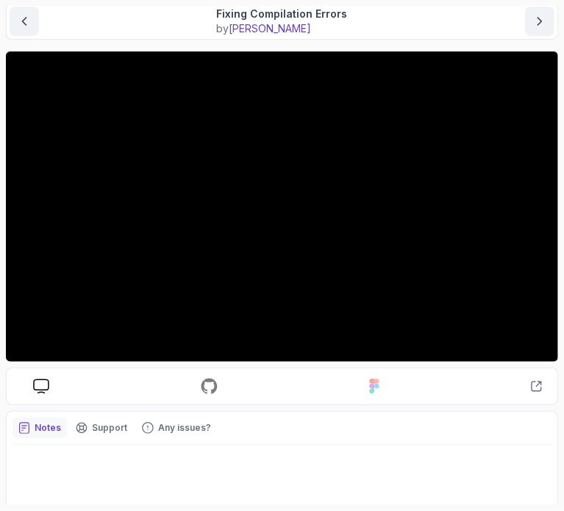
scroll to position [132, 0]
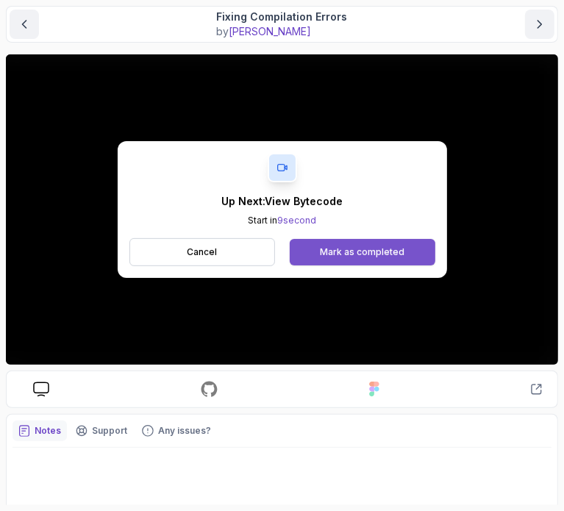
click at [395, 247] on div "Mark as completed" at bounding box center [362, 252] width 85 height 12
